Goal: Transaction & Acquisition: Download file/media

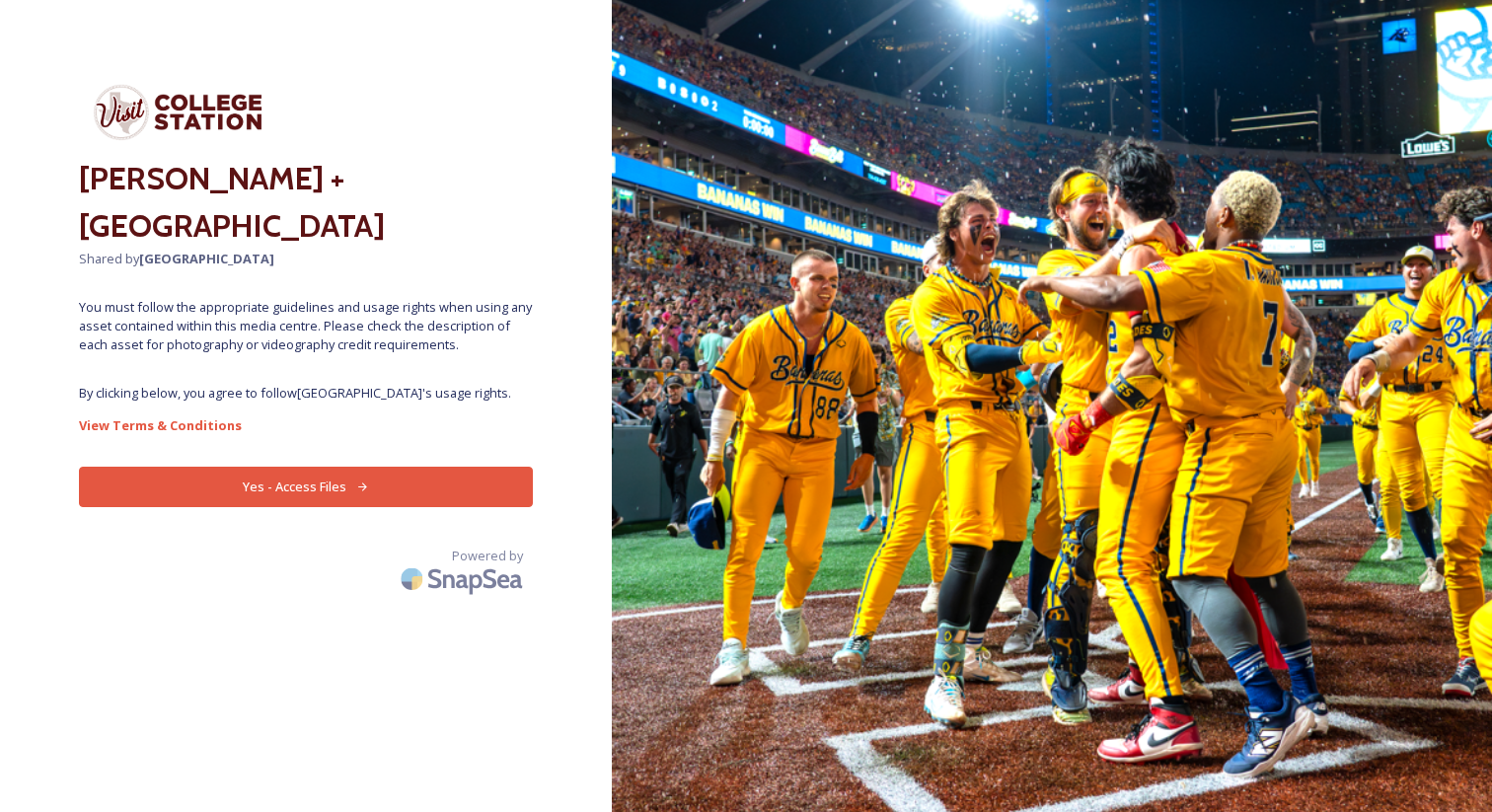
click at [343, 492] on button "Yes - Access Files" at bounding box center [305, 487] width 454 height 41
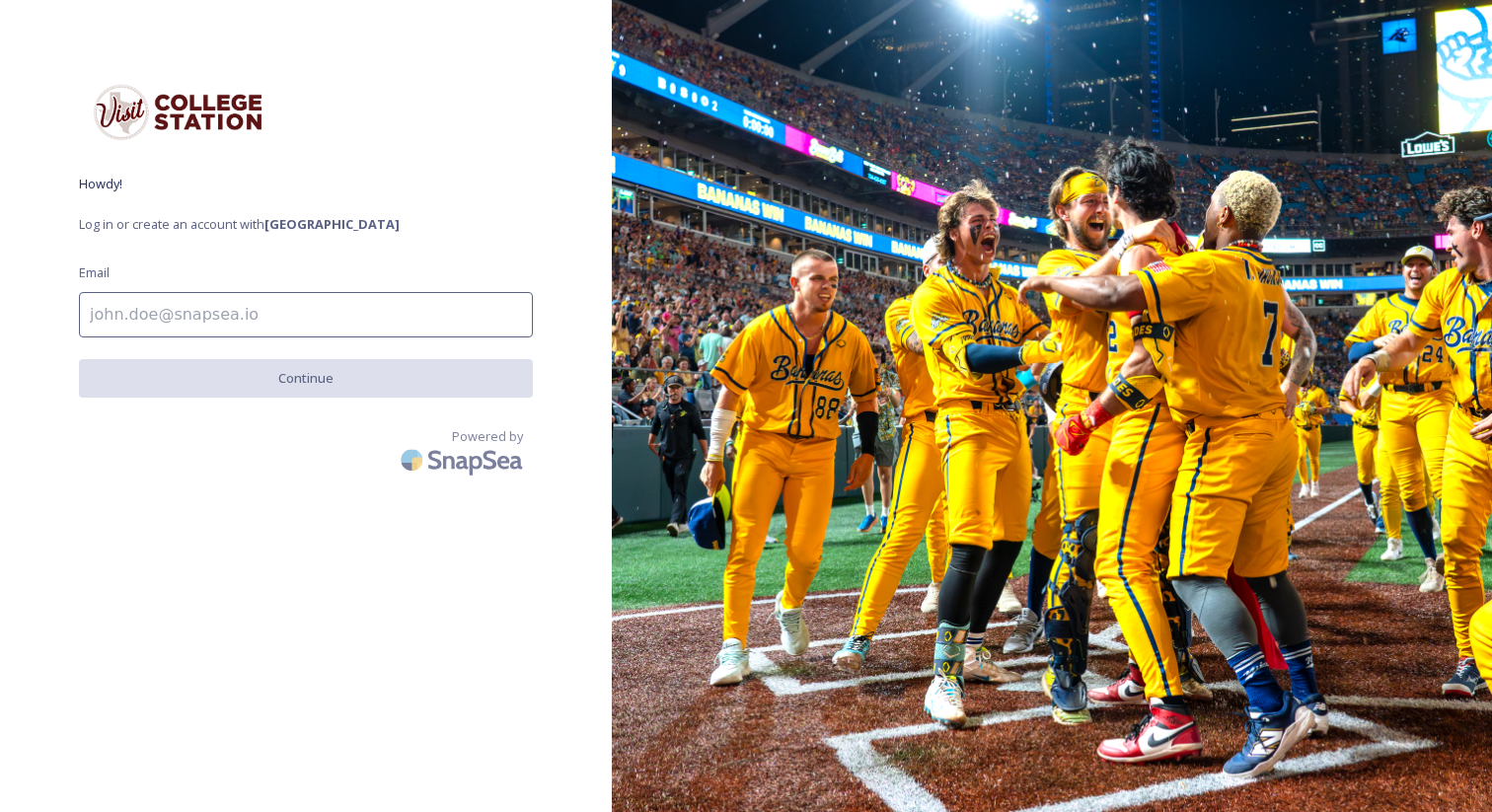
click at [215, 311] on input at bounding box center [305, 314] width 454 height 45
type input "alex@culturemap.com"
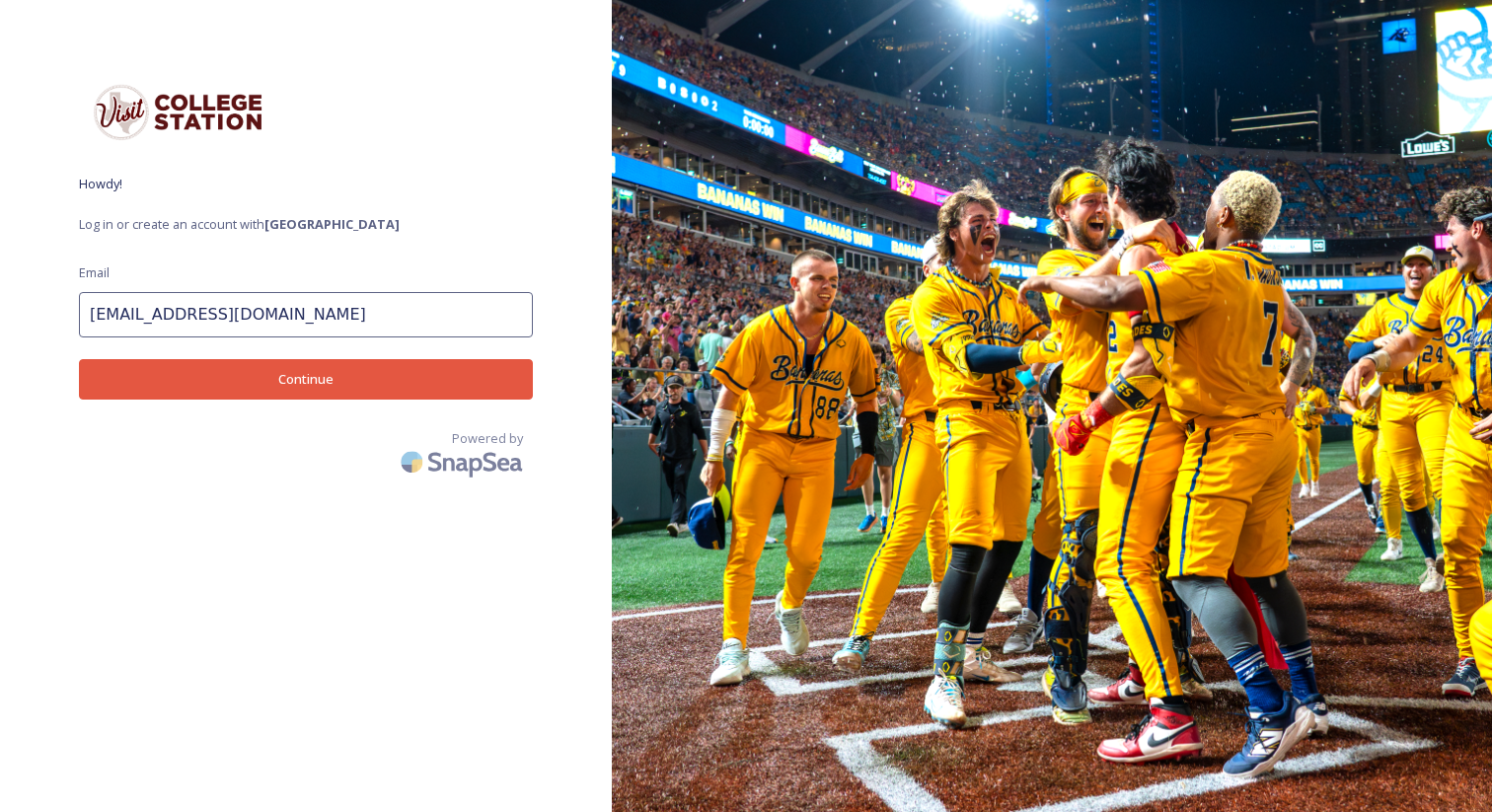
click at [225, 380] on button "Continue" at bounding box center [305, 379] width 454 height 41
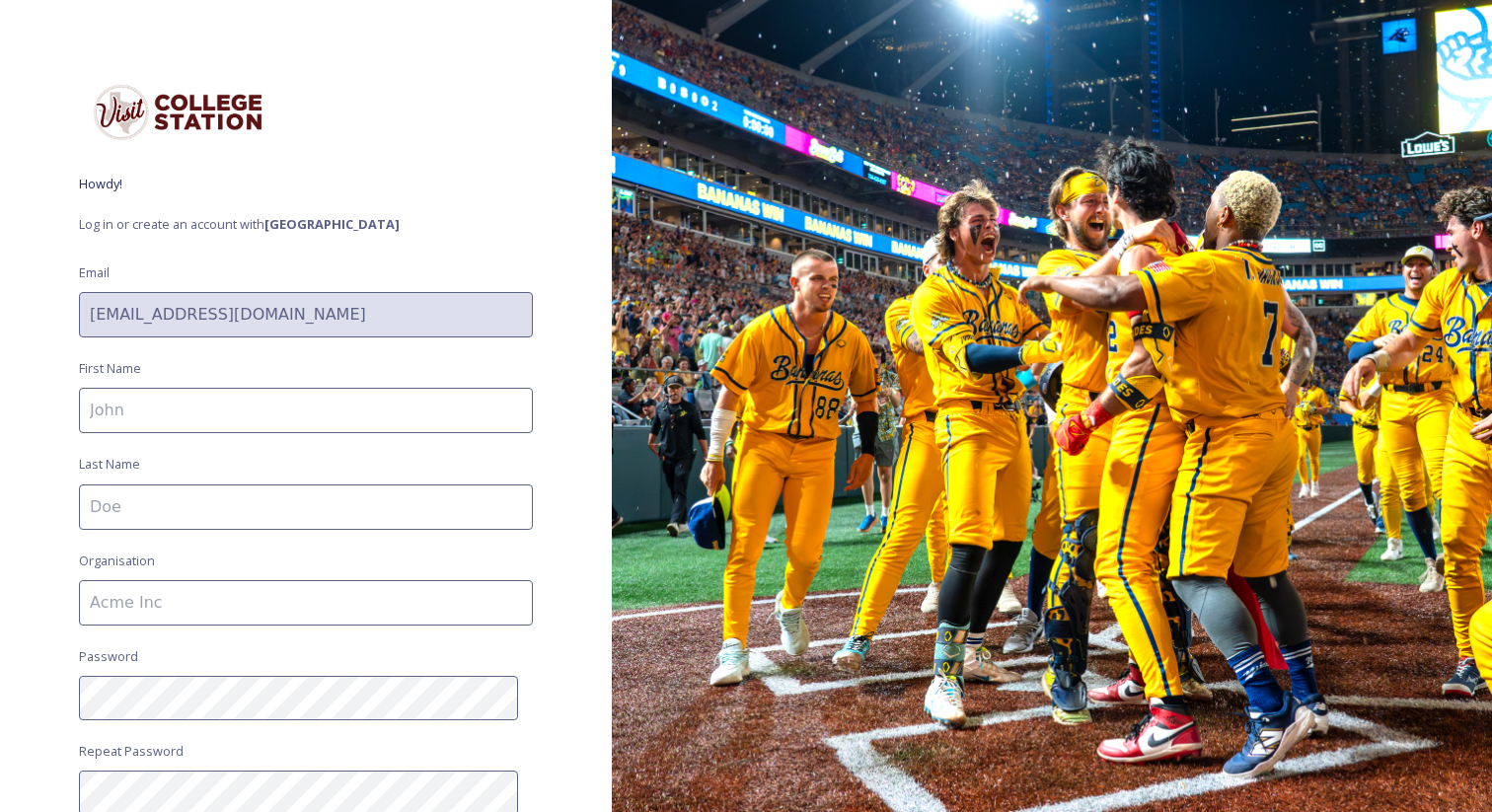
click at [184, 413] on input at bounding box center [305, 410] width 454 height 45
type input "Alex"
click at [189, 502] on input at bounding box center [305, 506] width 454 height 45
type input "Bentley"
click at [191, 595] on input at bounding box center [305, 602] width 454 height 45
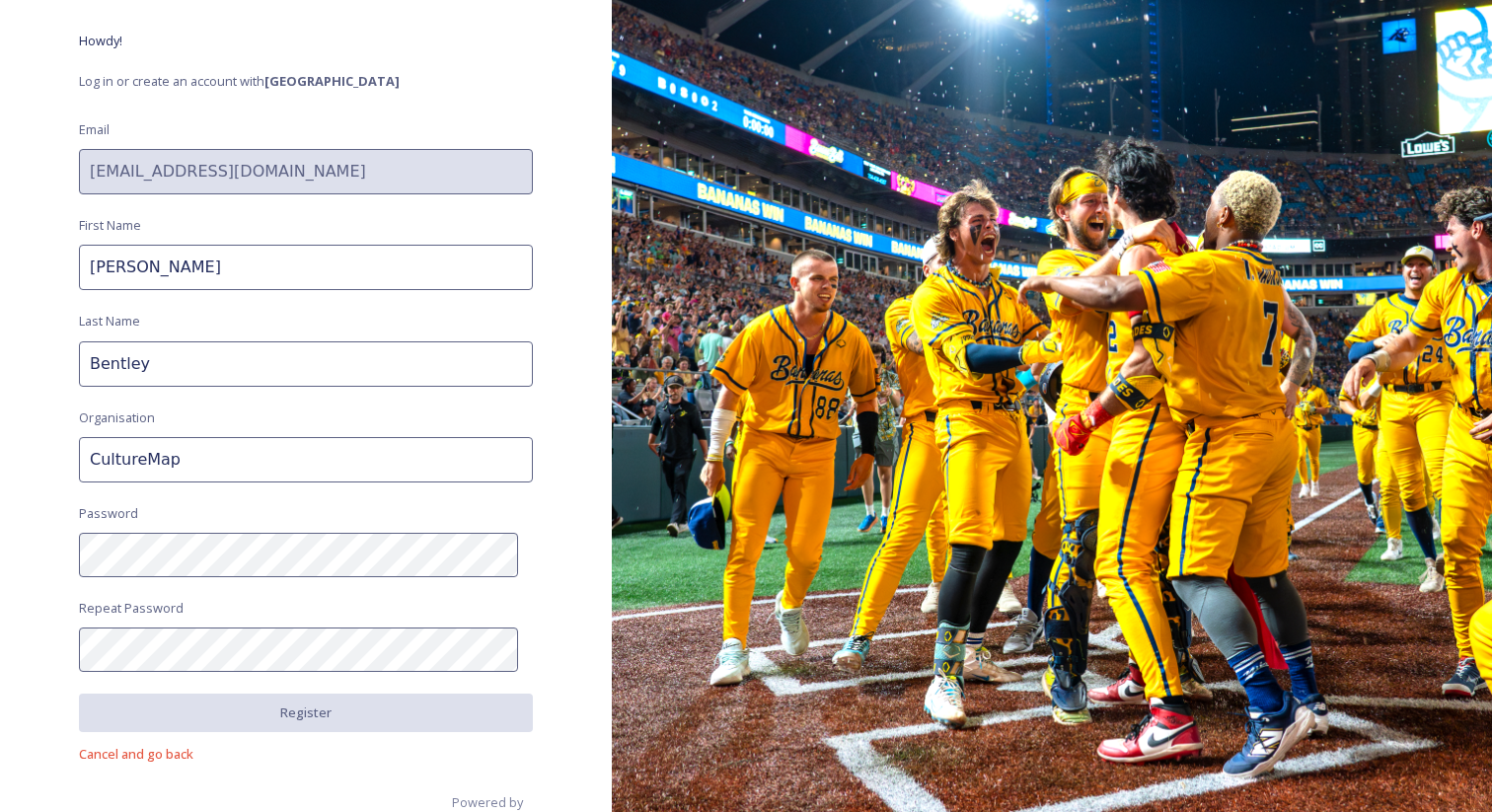
scroll to position [176, 0]
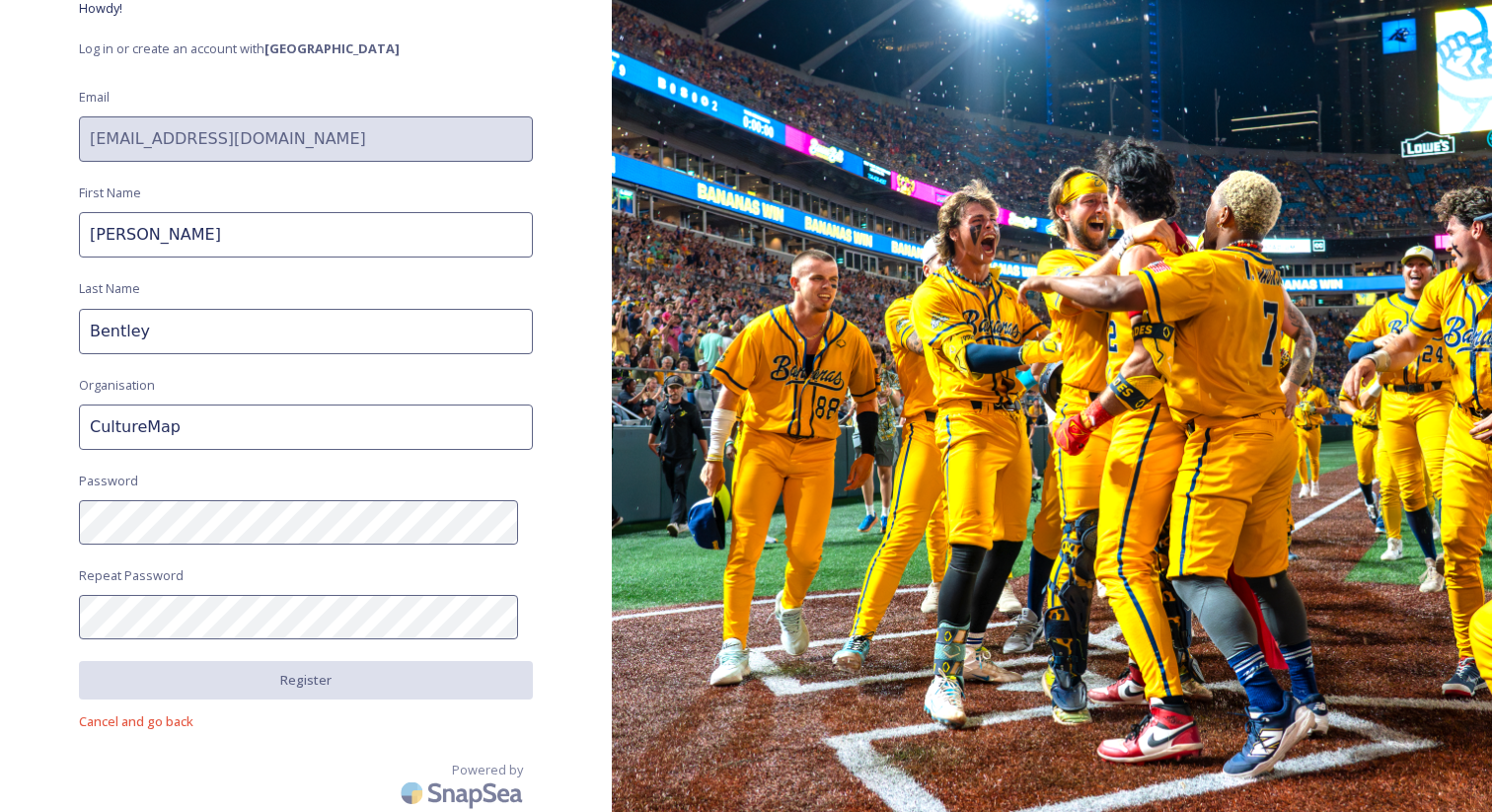
type input "CultureMap"
click at [25, 515] on div "Howdy! Log in or create an account with College Station Email alex@culturemap.c…" at bounding box center [305, 229] width 612 height 653
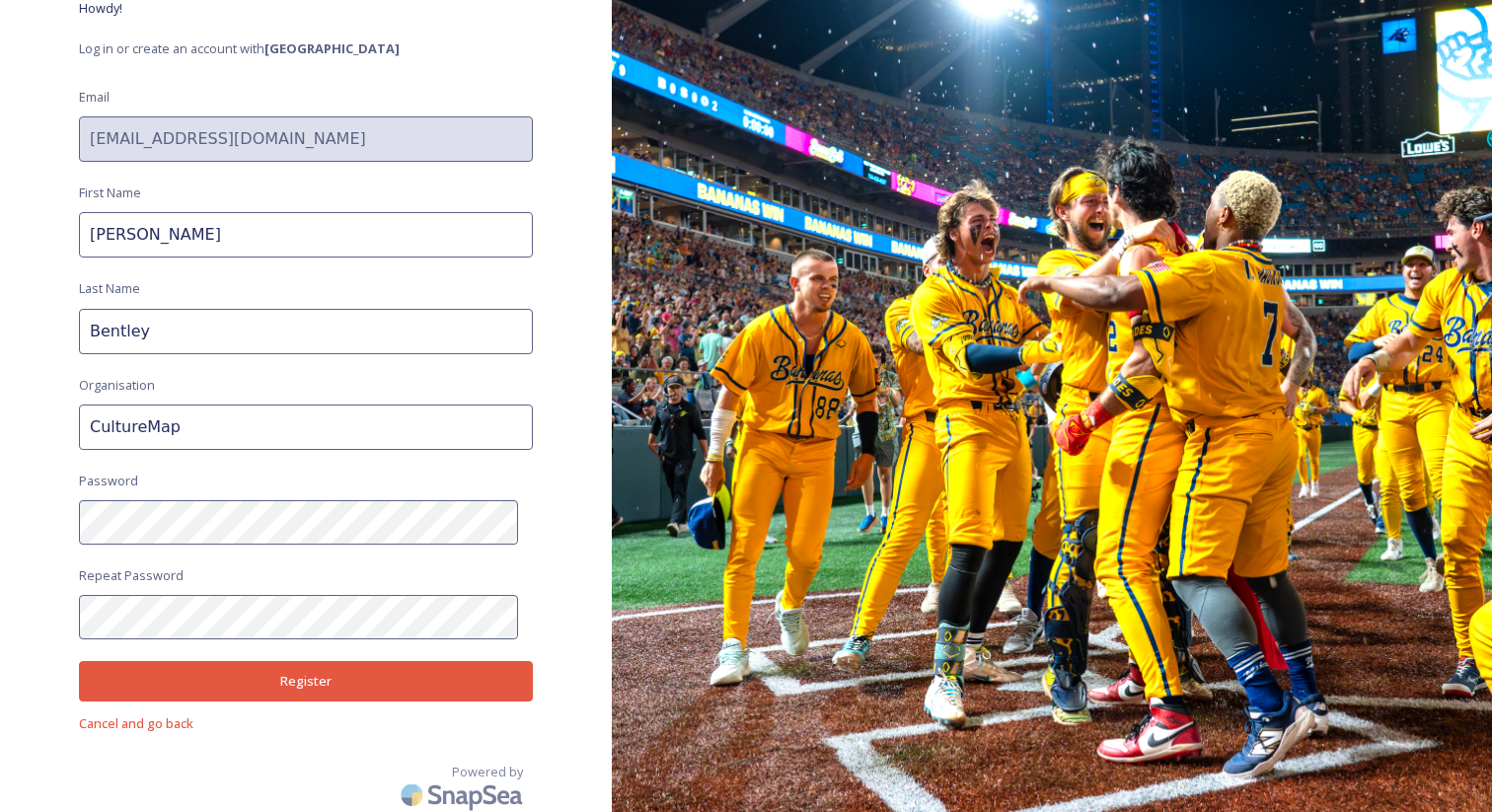
click at [270, 675] on button "Register" at bounding box center [305, 680] width 454 height 41
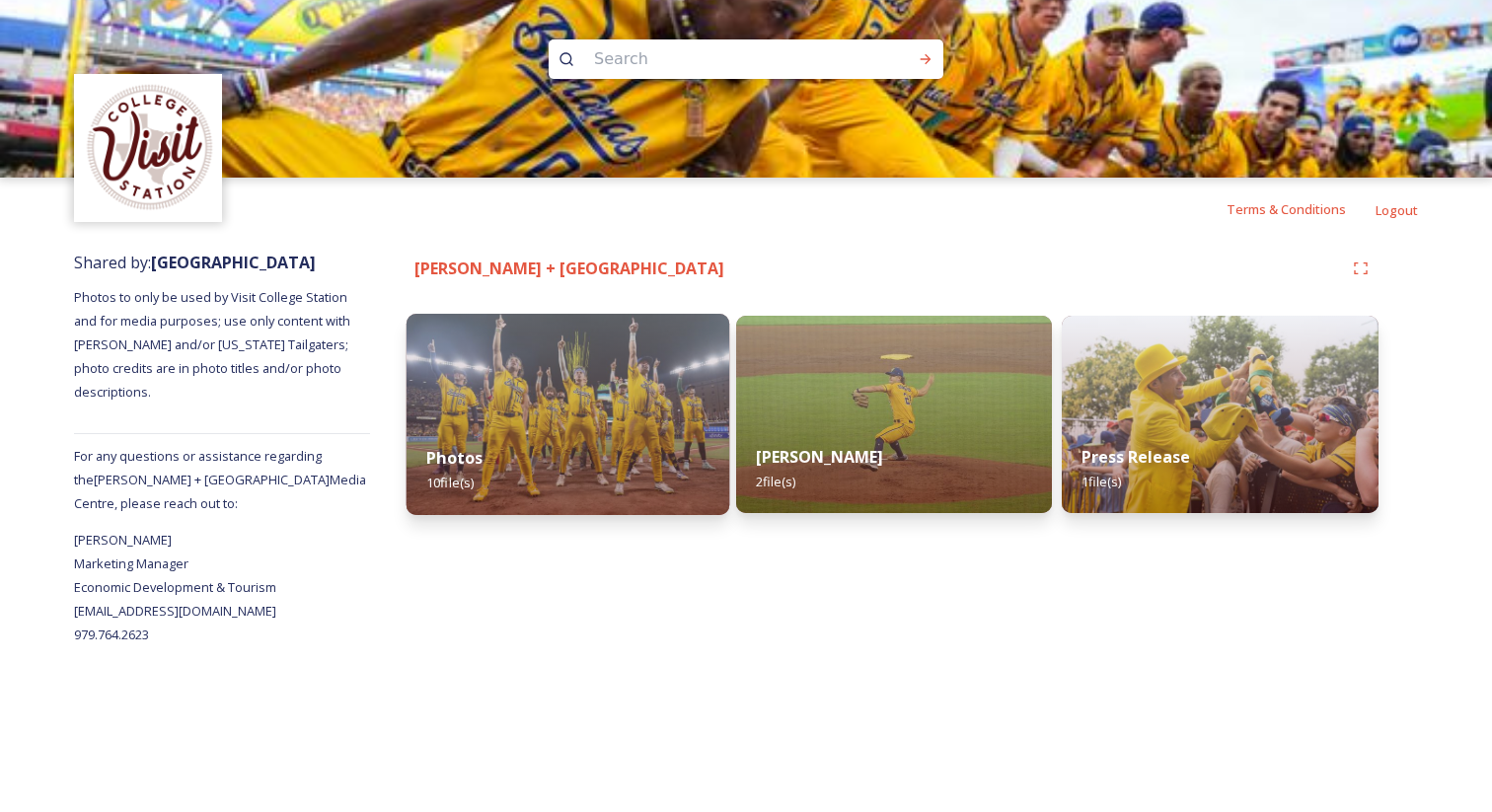
click at [594, 369] on img at bounding box center [567, 414] width 322 height 202
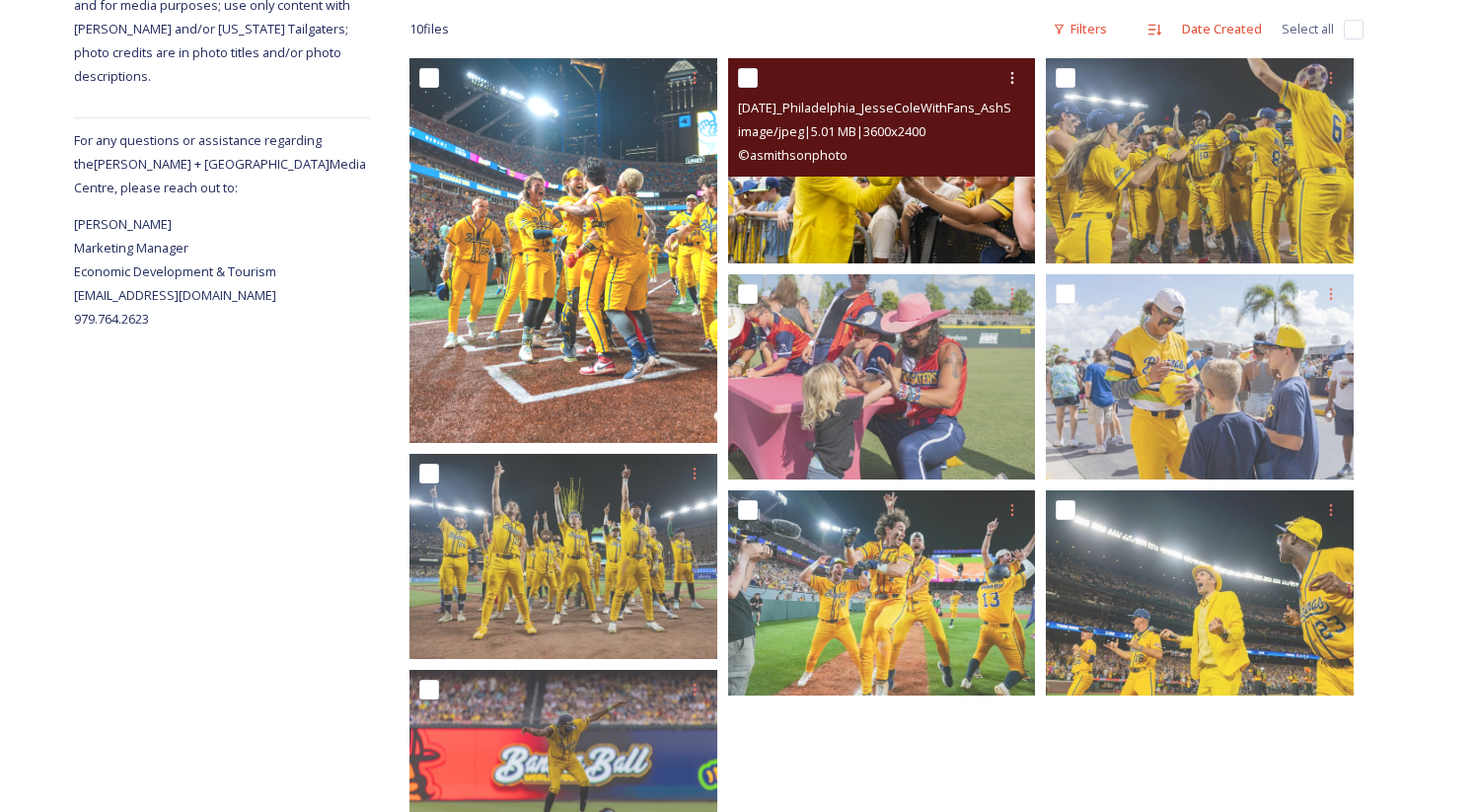
scroll to position [316, 0]
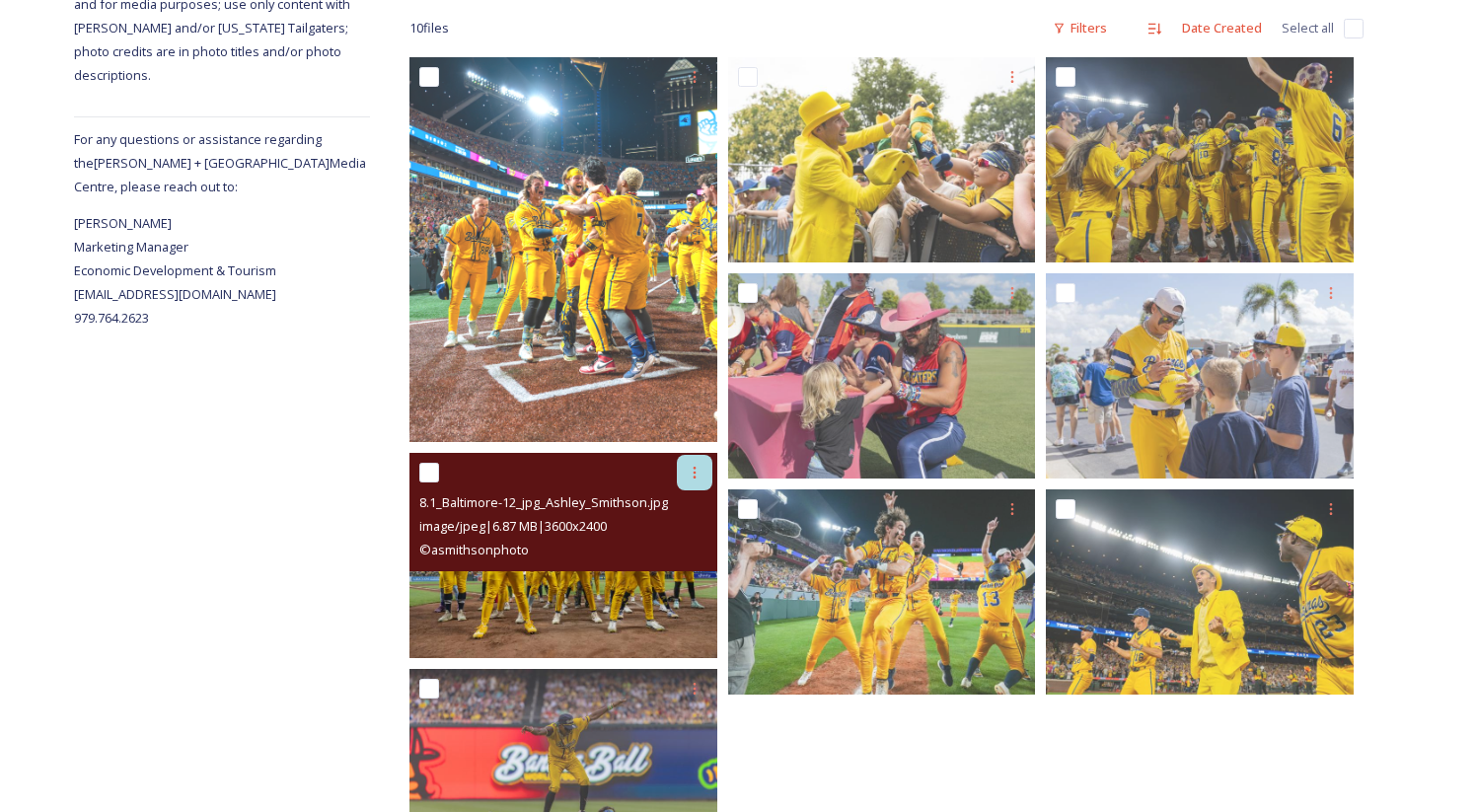
click at [689, 477] on icon at bounding box center [695, 473] width 16 height 16
click at [675, 550] on span "Download" at bounding box center [672, 554] width 60 height 19
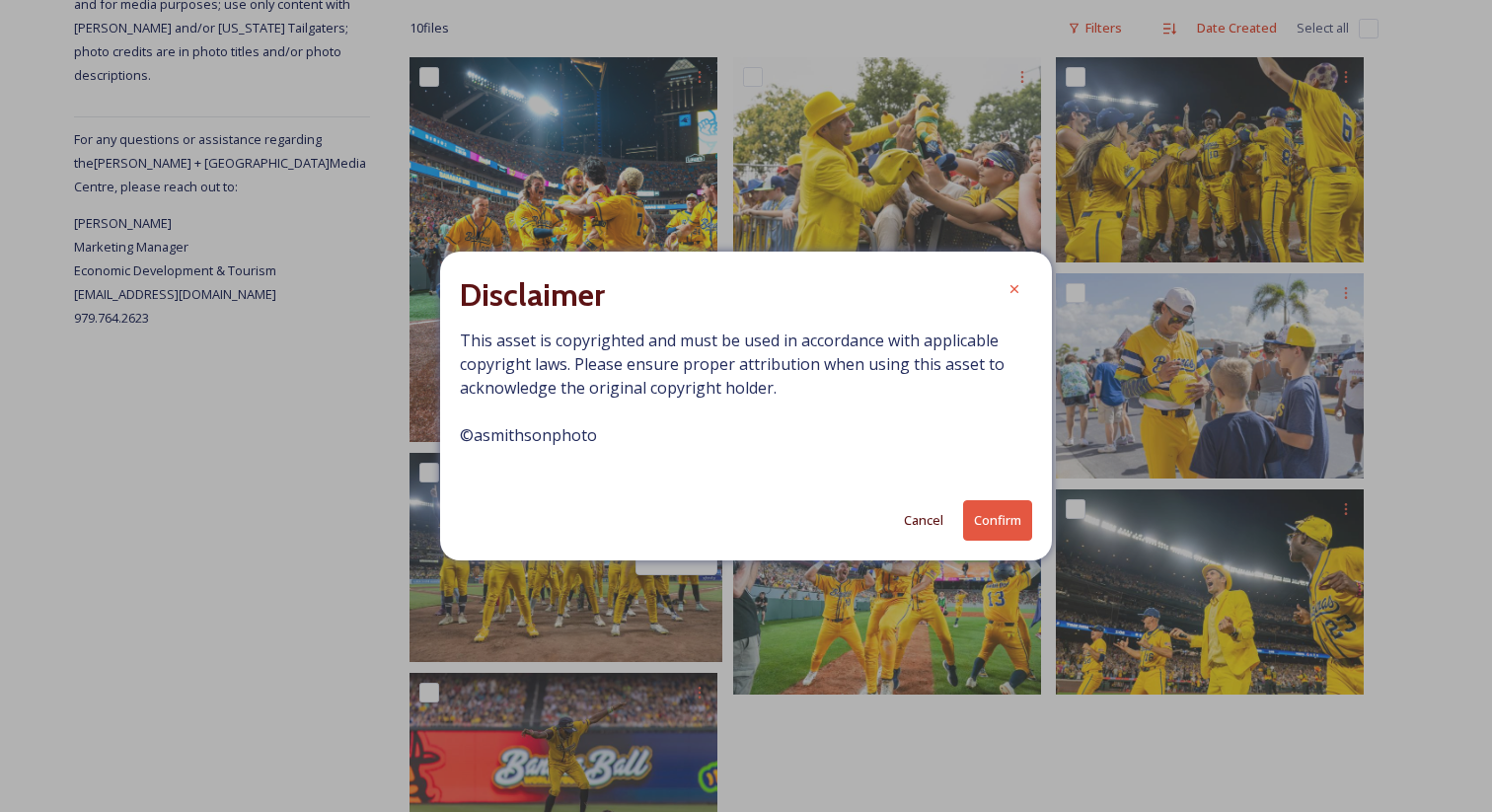
click at [987, 526] on button "Confirm" at bounding box center [997, 520] width 69 height 41
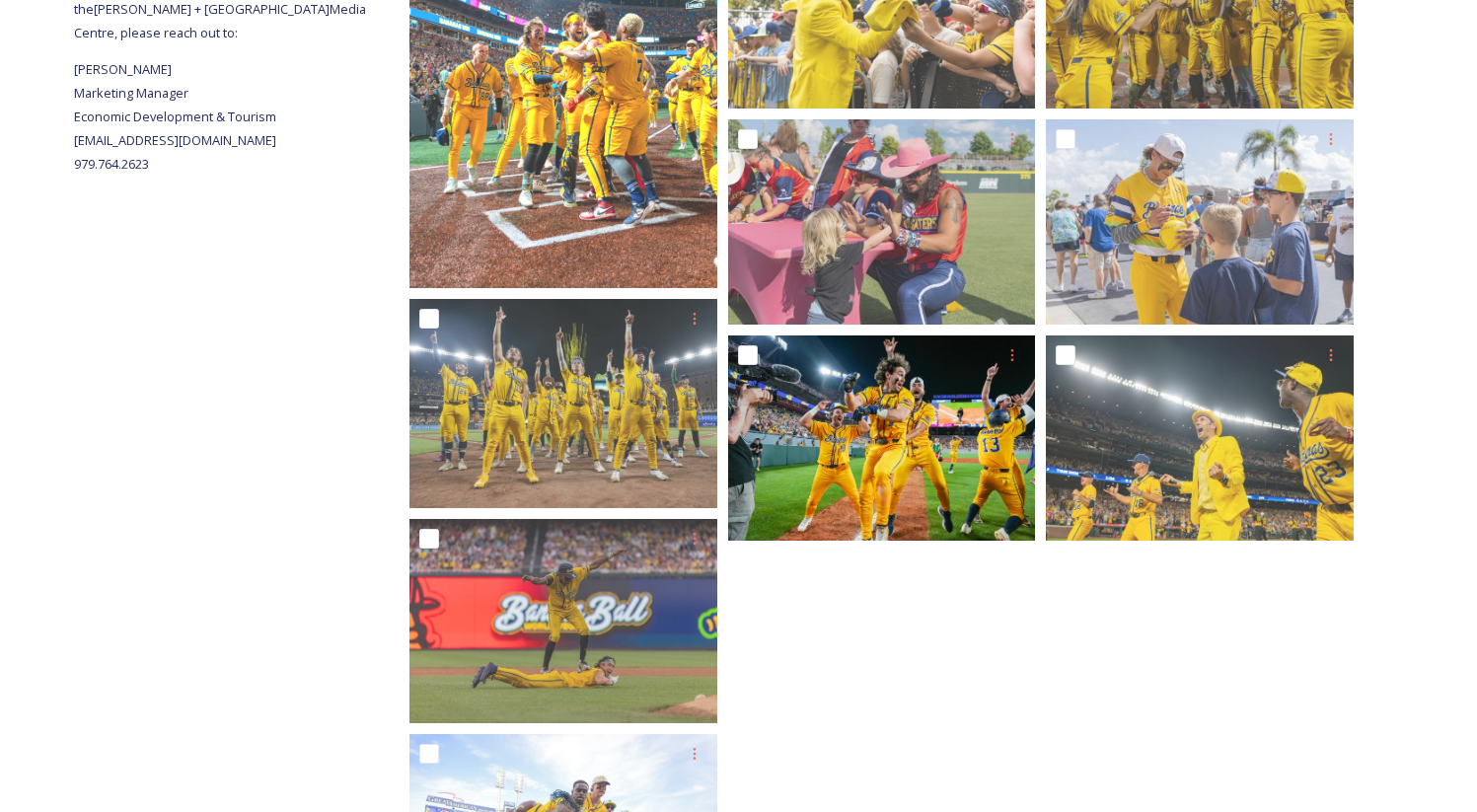
scroll to position [450, 0]
